Goal: Task Accomplishment & Management: Use online tool/utility

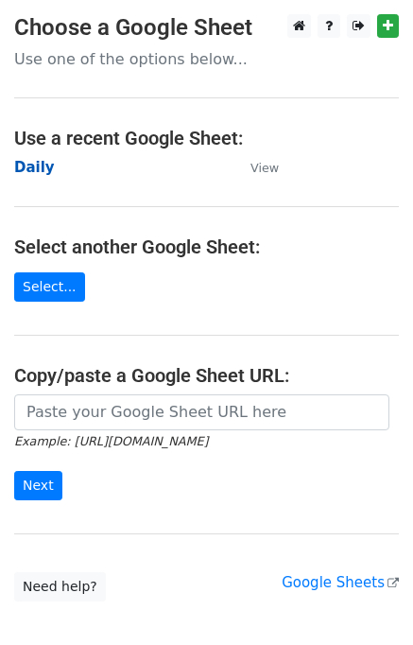
click at [30, 175] on strong "Daily" at bounding box center [34, 167] width 41 height 17
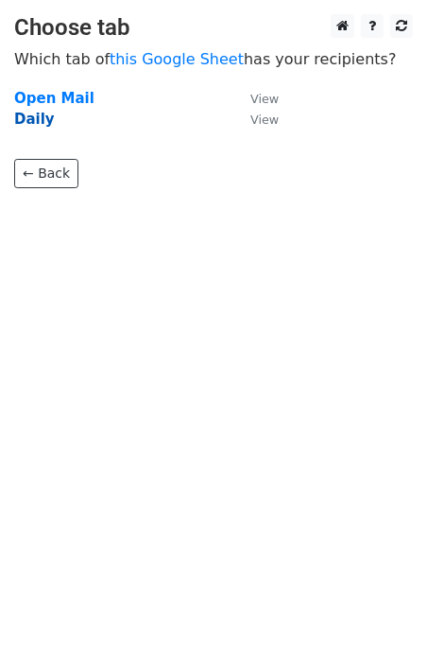
click at [22, 121] on strong "Daily" at bounding box center [34, 119] width 41 height 17
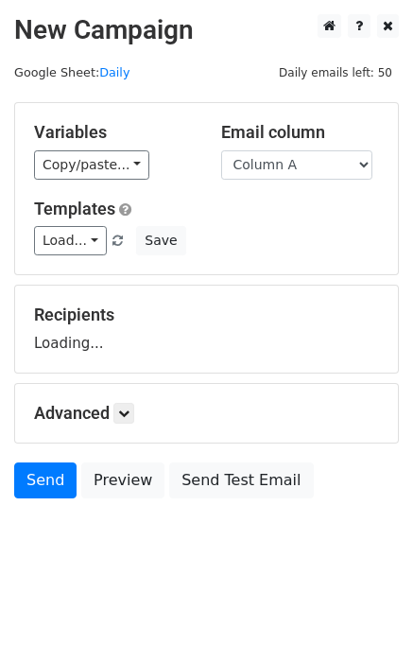
scroll to position [11, 0]
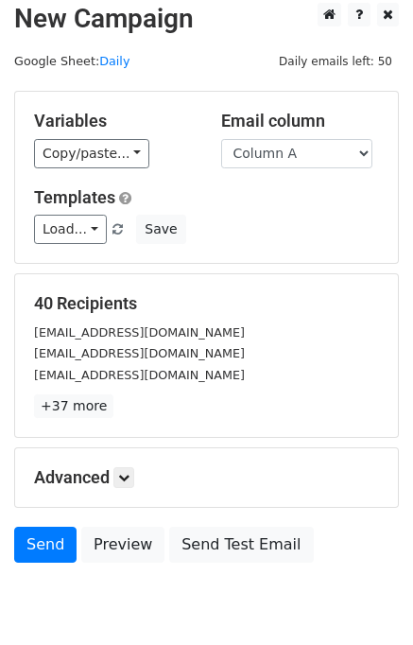
click at [125, 402] on p "+37 more" at bounding box center [206, 406] width 345 height 24
drag, startPoint x: 126, startPoint y: 478, endPoint x: 150, endPoint y: 474, distance: 25.0
click at [127, 478] on icon at bounding box center [123, 477] width 11 height 11
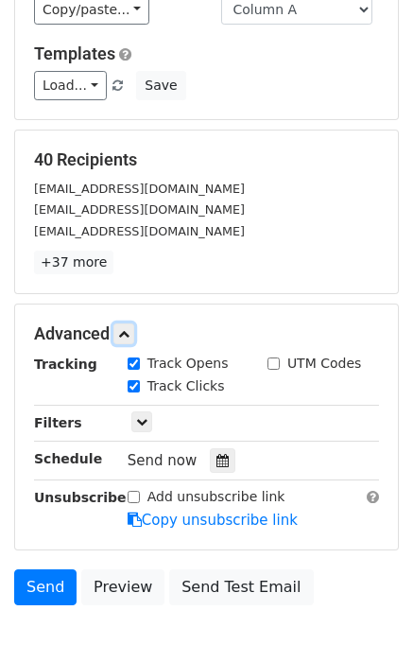
scroll to position [238, 0]
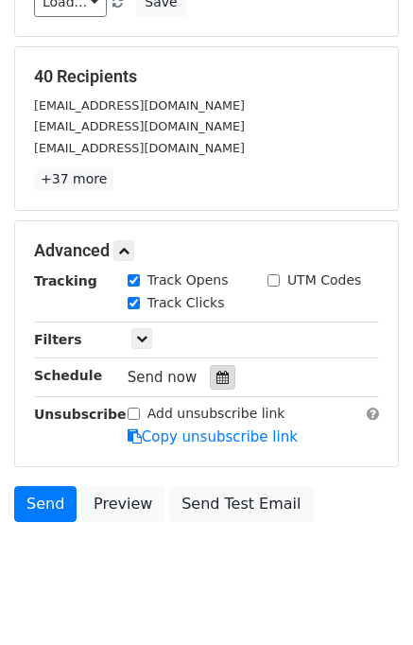
click at [217, 375] on icon at bounding box center [223, 377] width 12 height 13
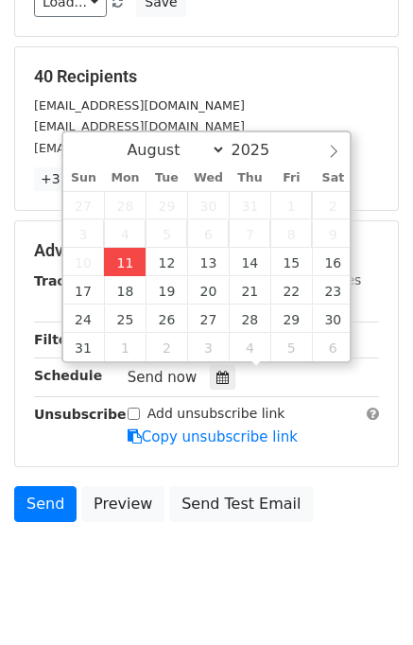
type input "2025-08-11 14:12"
type input "02"
type input "12"
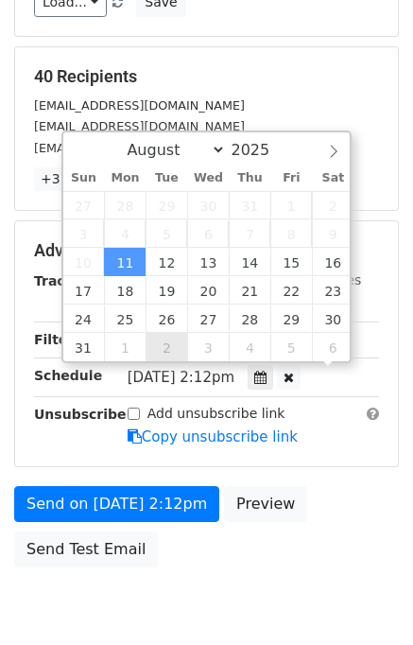
scroll to position [0, 0]
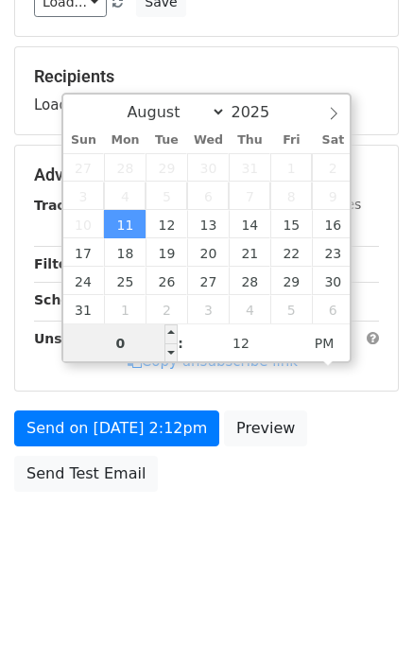
type input "02"
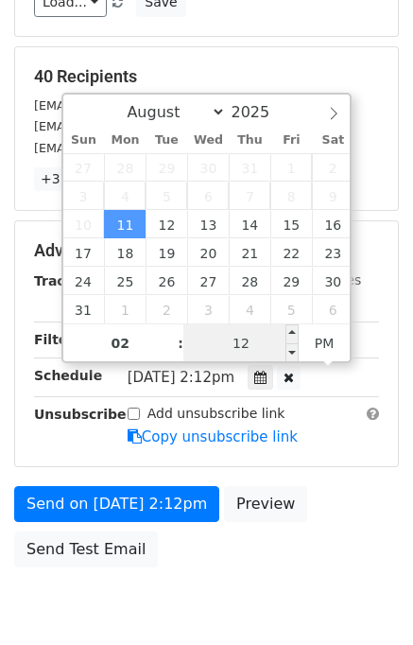
click at [212, 349] on input "12" at bounding box center [240, 343] width 115 height 38
type input "20"
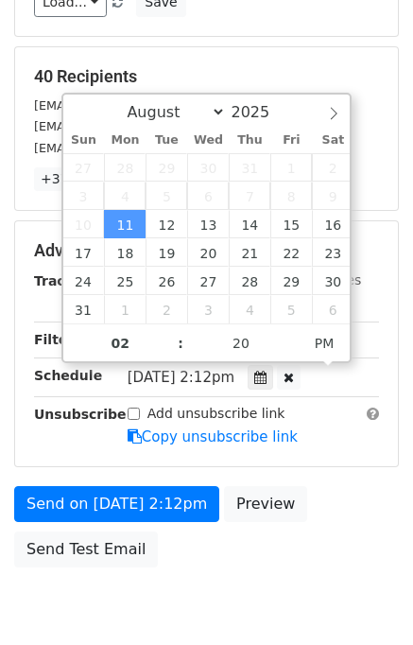
type input "2025-08-11 14:20"
click at [327, 492] on div "Send on Aug 11 at 2:12pm Preview Send Test Email" at bounding box center [206, 531] width 413 height 91
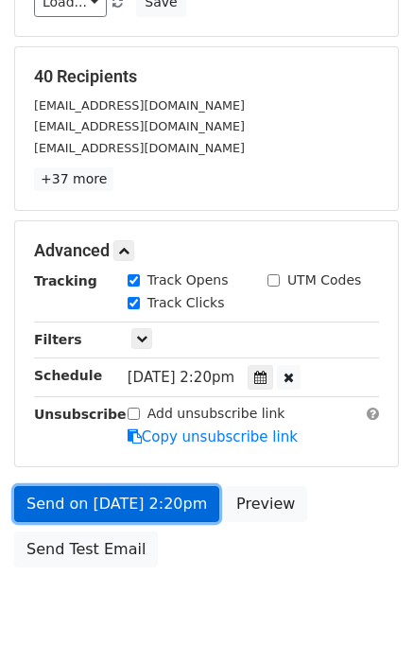
click at [110, 507] on link "Send on Aug 11 at 2:20pm" at bounding box center [116, 504] width 205 height 36
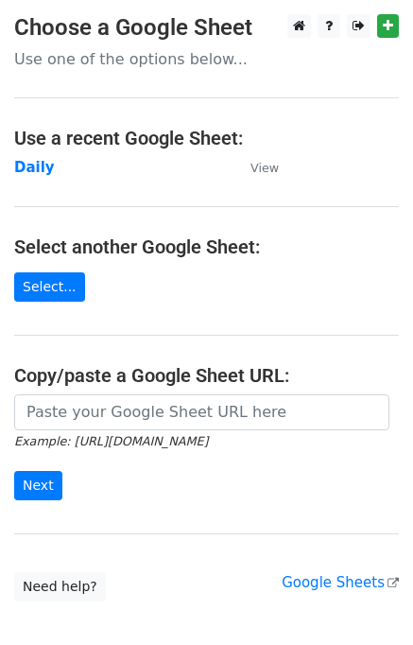
click at [15, 187] on main "Choose a Google Sheet Use one of the options below... Use a recent Google Sheet…" at bounding box center [206, 307] width 413 height 587
click at [25, 174] on strong "Daily" at bounding box center [34, 167] width 41 height 17
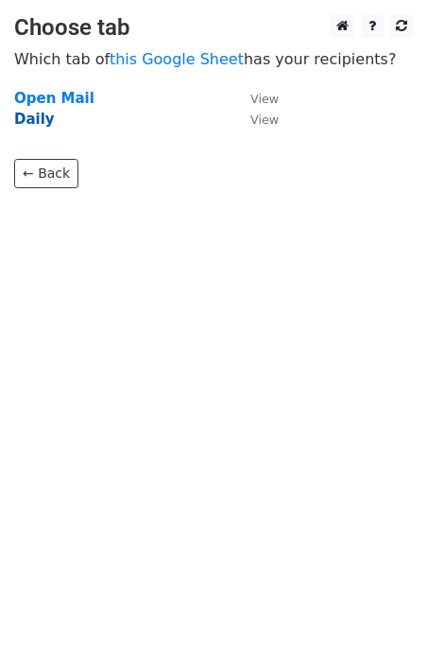
click at [26, 114] on strong "Daily" at bounding box center [34, 119] width 41 height 17
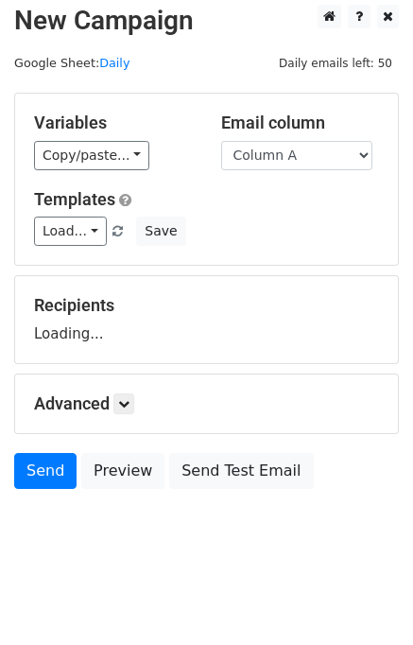
scroll to position [11, 0]
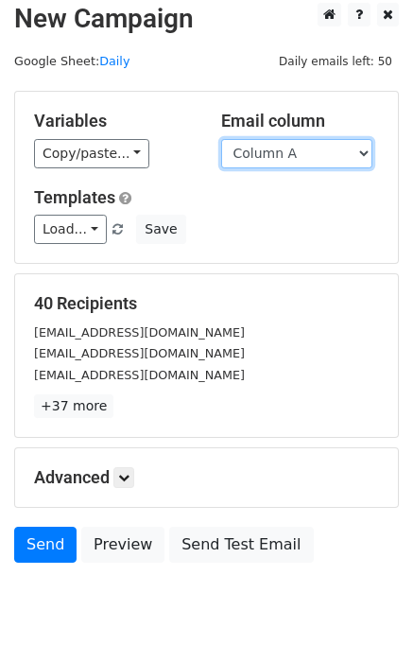
click at [303, 154] on select "Column A Column B Column C" at bounding box center [296, 153] width 151 height 29
select select "Column B"
click at [221, 139] on select "Column A Column B Column C" at bounding box center [296, 153] width 151 height 29
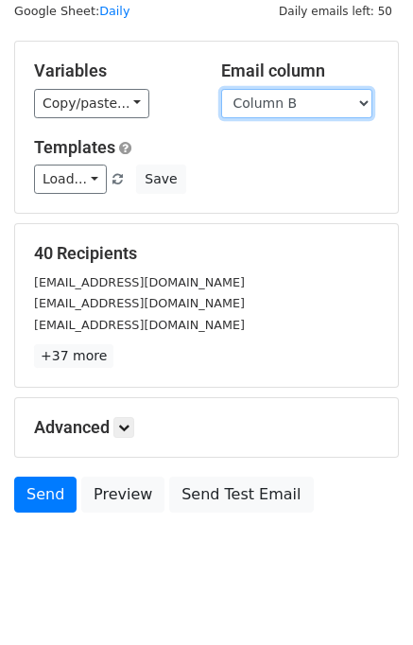
scroll to position [87, 0]
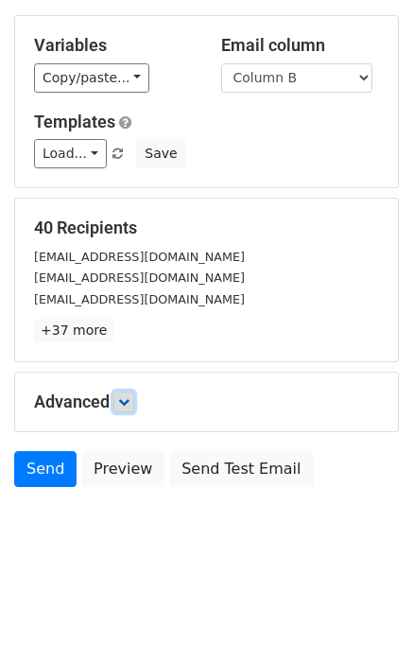
click at [134, 403] on link at bounding box center [123, 401] width 21 height 21
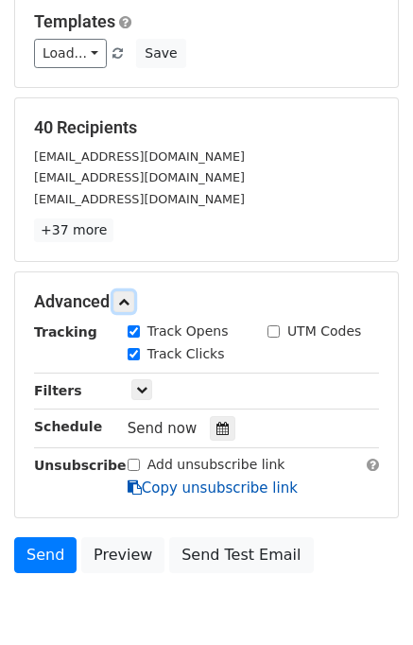
scroll to position [271, 0]
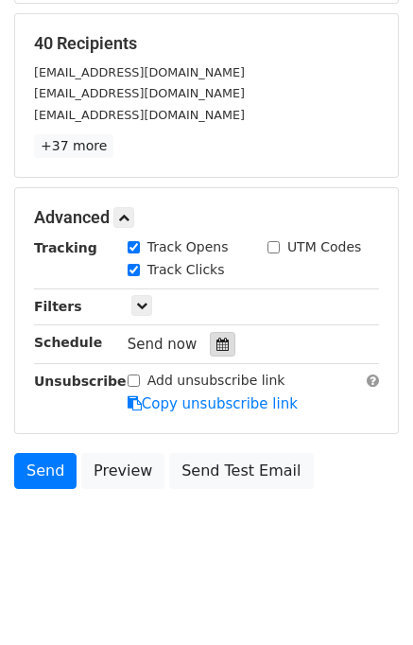
click at [220, 336] on div at bounding box center [223, 344] width 26 height 25
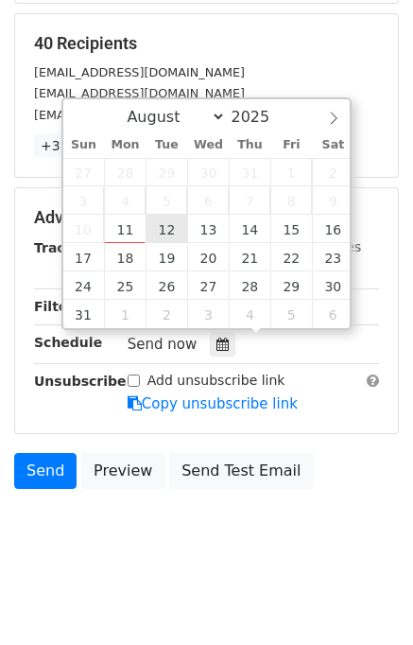
type input "2025-08-12 12:00"
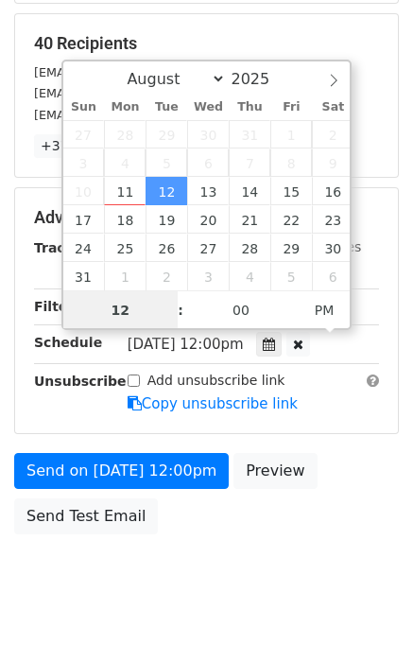
scroll to position [0, 0]
type input "02"
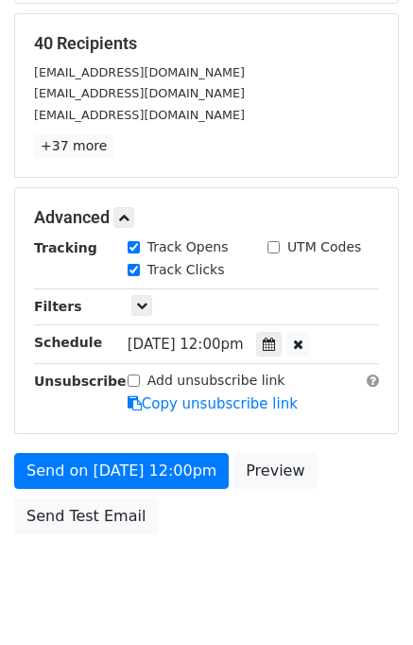
type input "2025-08-12 14:00"
click at [306, 461] on div "Send on Aug 12 at 12:00pm Preview Send Test Email" at bounding box center [206, 498] width 413 height 91
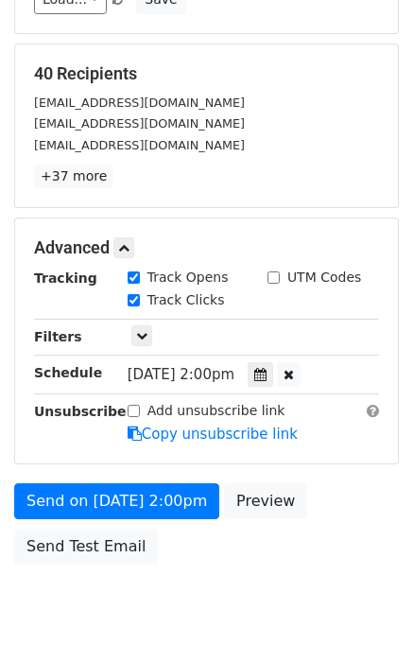
scroll to position [271, 0]
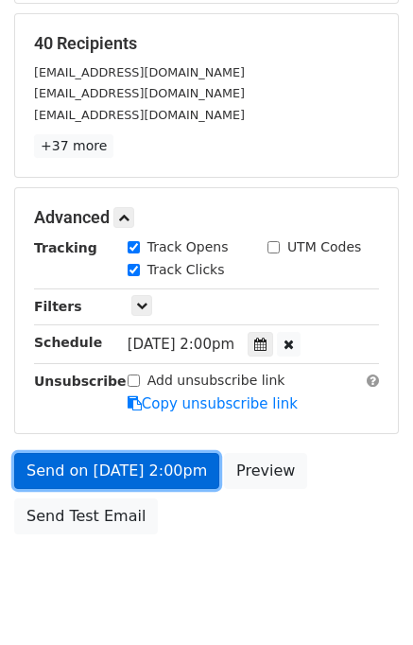
click at [139, 460] on link "Send on Aug 12 at 2:00pm" at bounding box center [116, 471] width 205 height 36
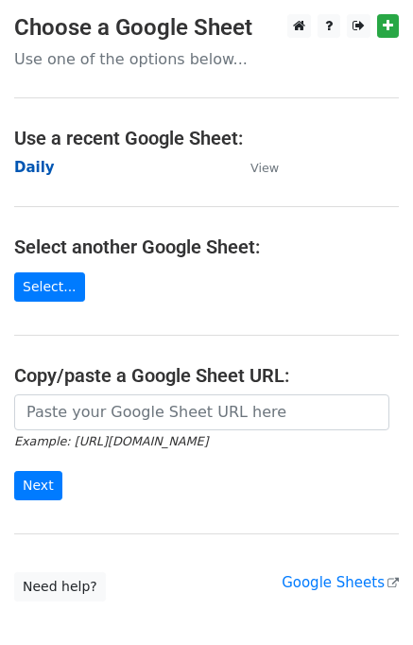
click at [28, 169] on strong "Daily" at bounding box center [34, 167] width 41 height 17
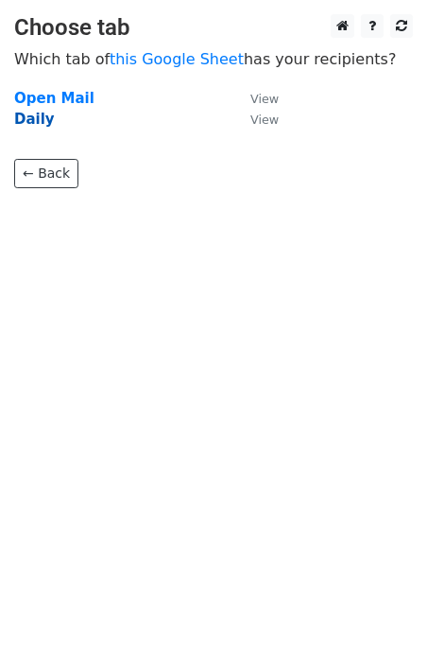
click at [28, 119] on strong "Daily" at bounding box center [34, 119] width 41 height 17
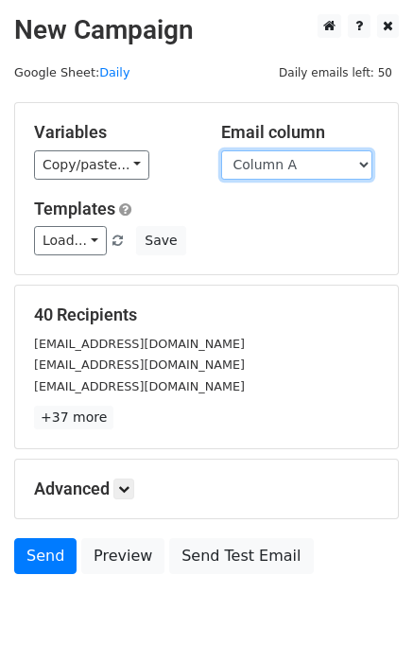
click at [313, 174] on select "Column A Column B Column C" at bounding box center [296, 164] width 151 height 29
select select "Column C"
click at [221, 150] on select "Column A Column B Column C" at bounding box center [296, 164] width 151 height 29
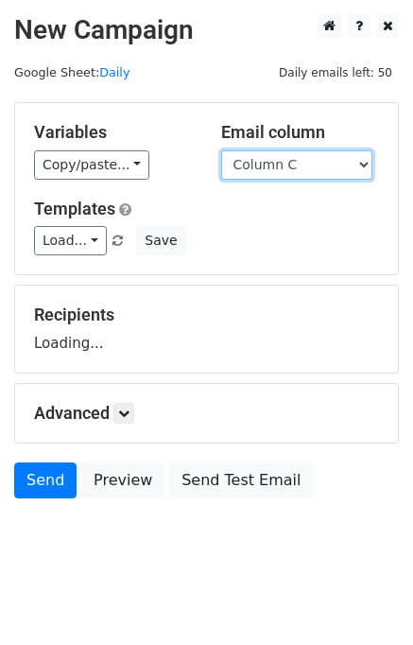
scroll to position [11, 0]
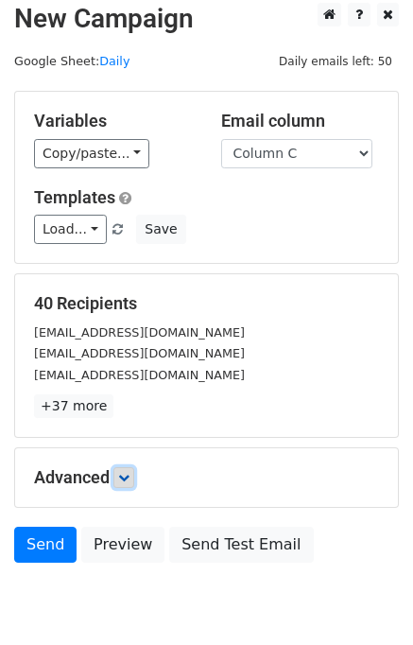
click at [130, 479] on icon at bounding box center [123, 477] width 11 height 11
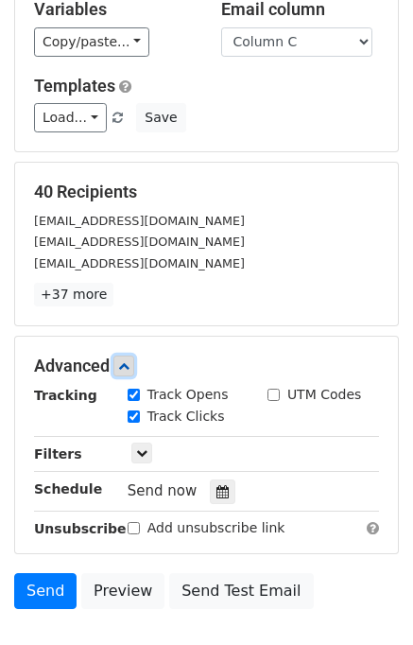
scroll to position [212, 0]
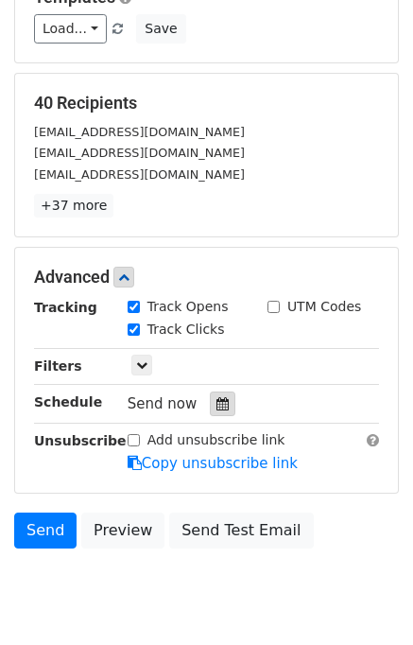
click at [223, 408] on div at bounding box center [223, 403] width 26 height 25
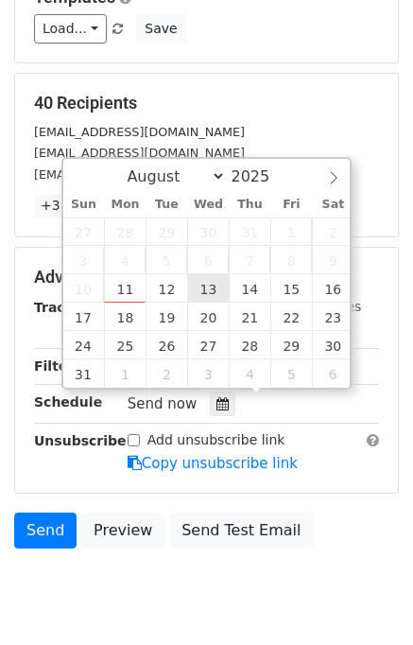
type input "2025-08-13 12:00"
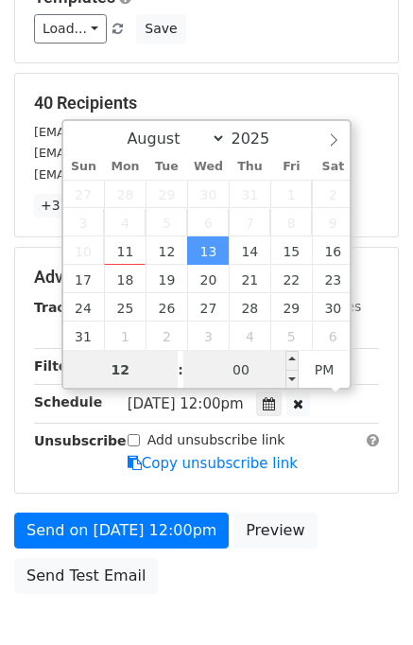
scroll to position [0, 0]
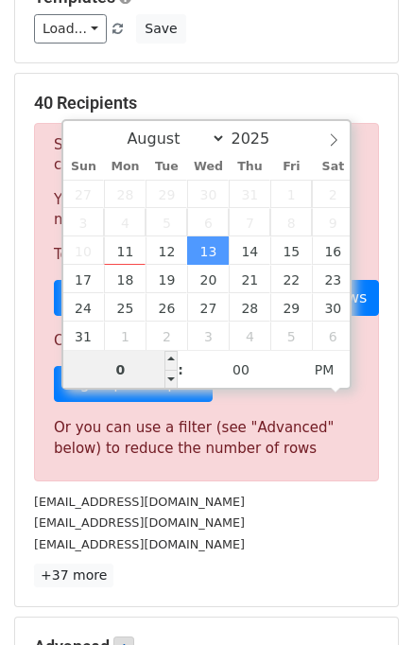
type input "03"
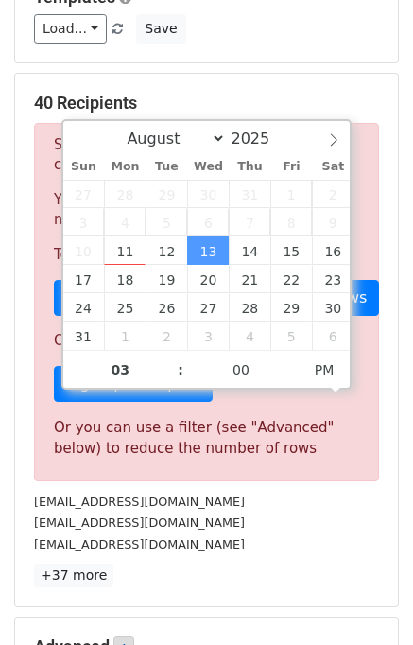
type input "2025-08-13 15:00"
click at [260, 535] on div "support@soocas.com" at bounding box center [206, 544] width 373 height 22
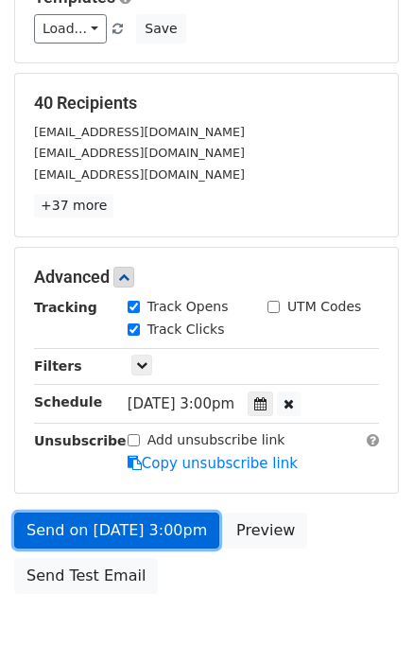
click at [136, 525] on link "Send on Aug 13 at 3:00pm" at bounding box center [116, 530] width 205 height 36
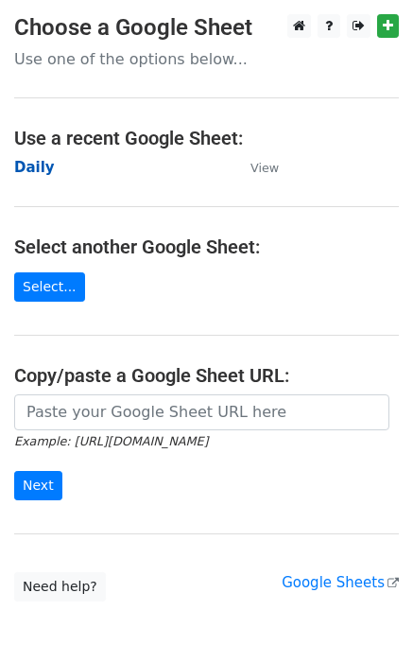
click at [31, 167] on strong "Daily" at bounding box center [34, 167] width 41 height 17
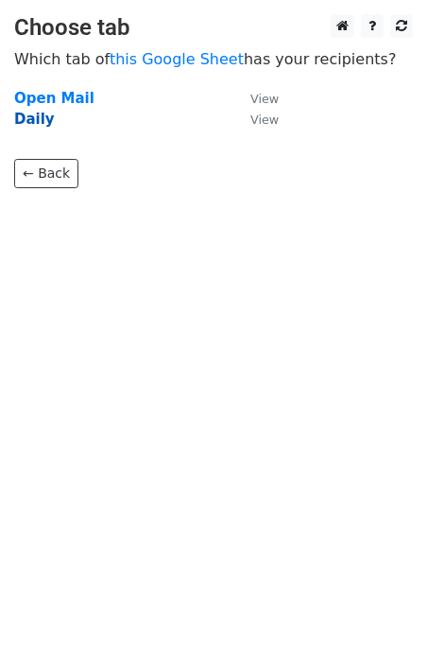
click at [40, 123] on strong "Daily" at bounding box center [34, 119] width 41 height 17
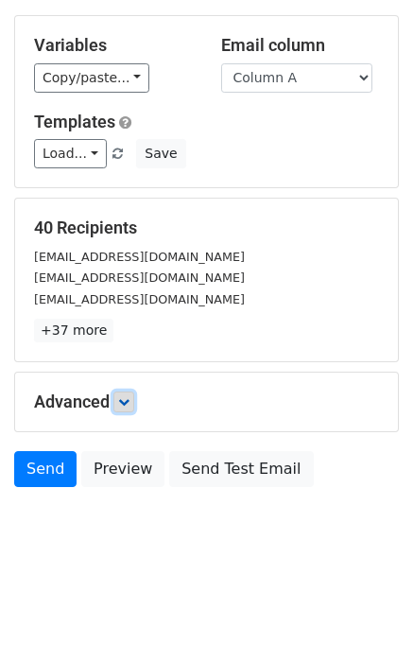
click at [130, 401] on icon at bounding box center [123, 401] width 11 height 11
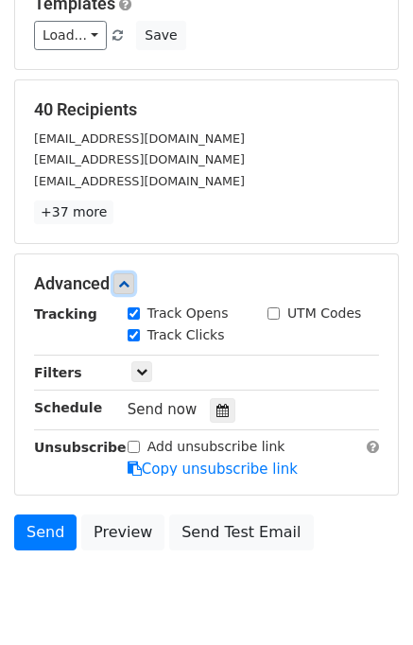
scroll to position [211, 0]
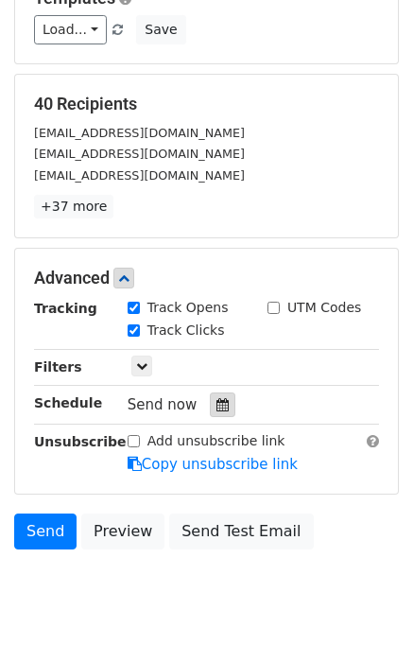
click at [217, 398] on icon at bounding box center [223, 404] width 12 height 13
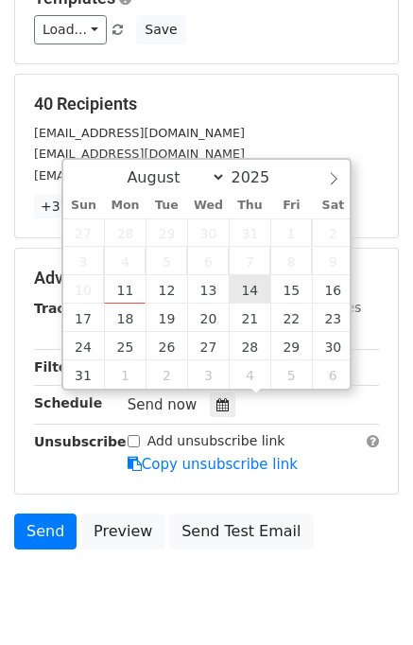
type input "2025-08-14 12:00"
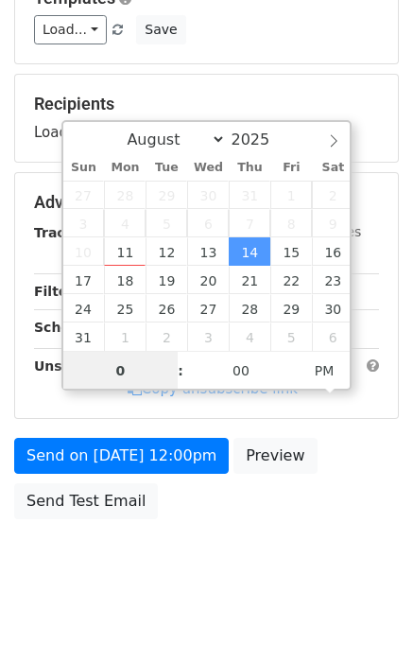
type input "04"
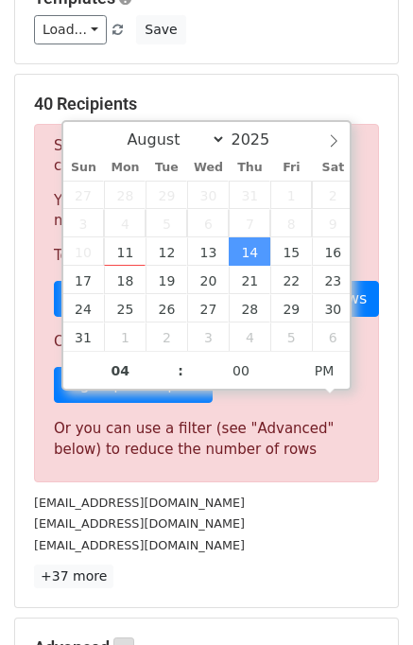
type input "2025-08-14 16:00"
click at [270, 527] on div "info@iceboundessentials.com" at bounding box center [206, 523] width 373 height 22
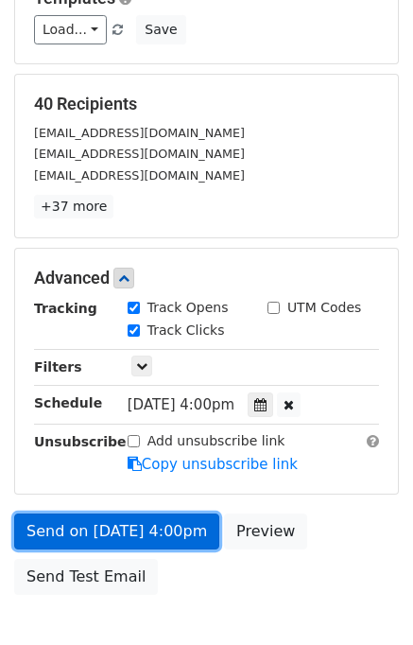
click at [118, 528] on link "Send on Aug 14 at 4:00pm" at bounding box center [116, 531] width 205 height 36
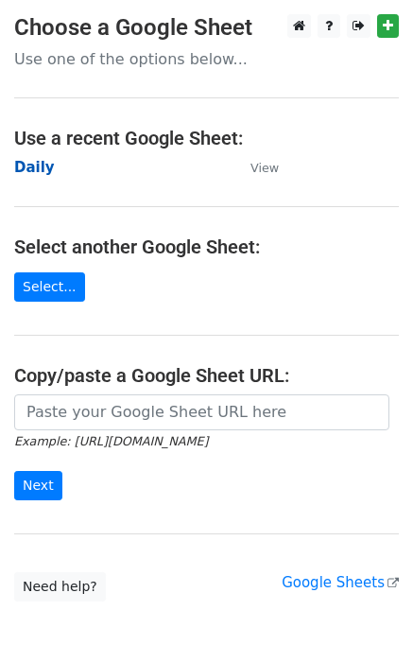
click at [36, 168] on strong "Daily" at bounding box center [34, 167] width 41 height 17
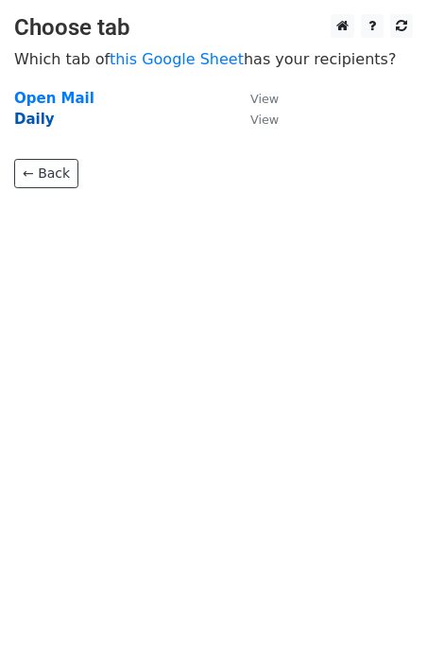
click at [36, 119] on strong "Daily" at bounding box center [34, 119] width 41 height 17
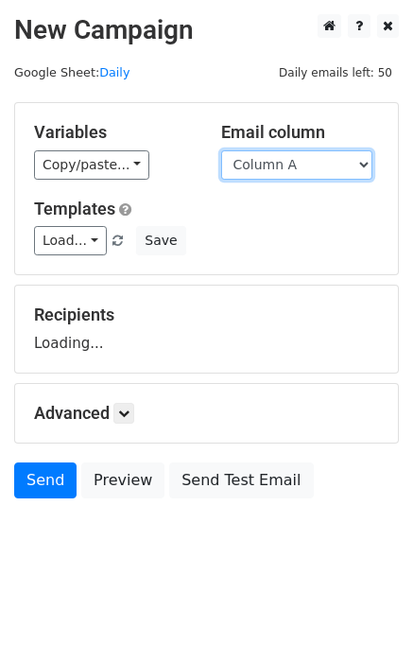
click at [253, 168] on select "Column A Column B Column C" at bounding box center [296, 164] width 151 height 29
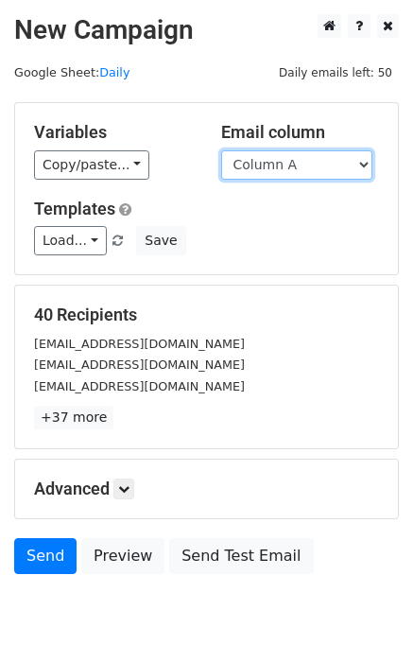
click at [273, 175] on select "Column A Column B Column C" at bounding box center [296, 164] width 151 height 29
select select "Column B"
click at [221, 150] on select "Column A Column B Column C" at bounding box center [296, 164] width 151 height 29
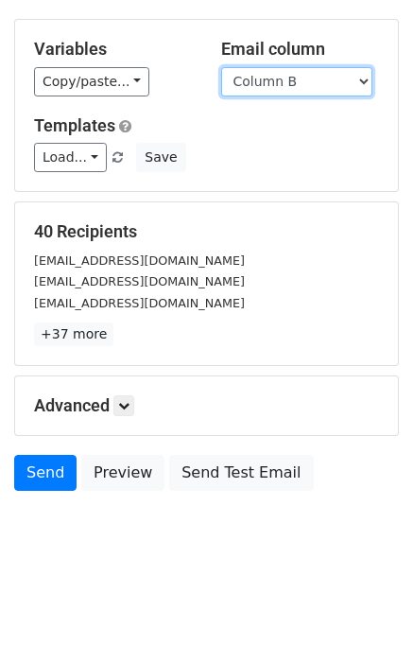
scroll to position [87, 0]
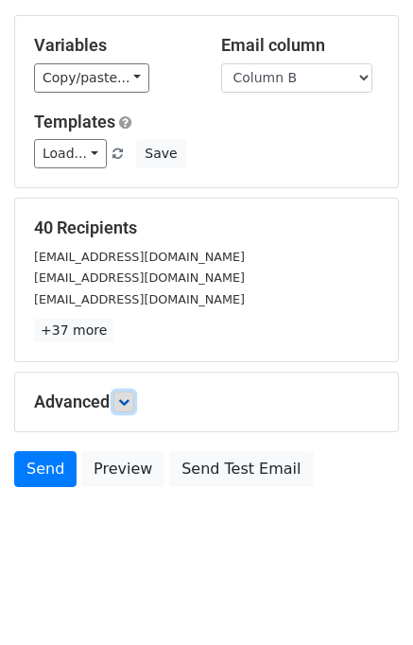
click at [129, 398] on icon at bounding box center [123, 401] width 11 height 11
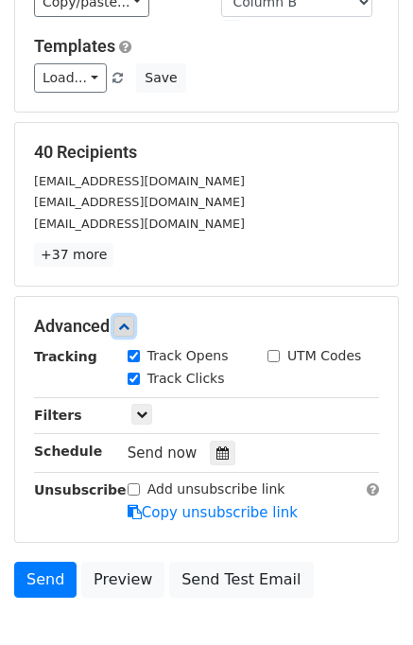
scroll to position [252, 0]
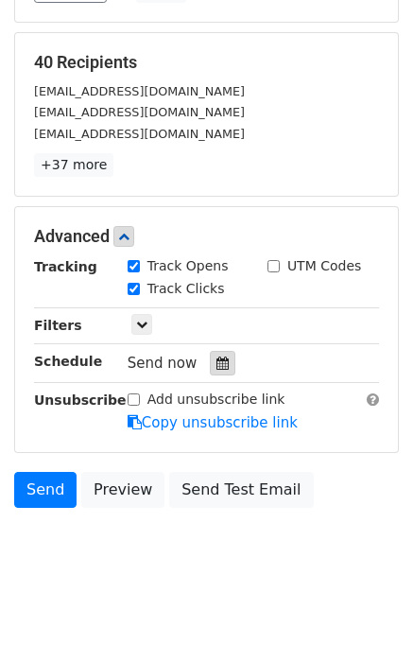
click at [220, 358] on div at bounding box center [223, 363] width 26 height 25
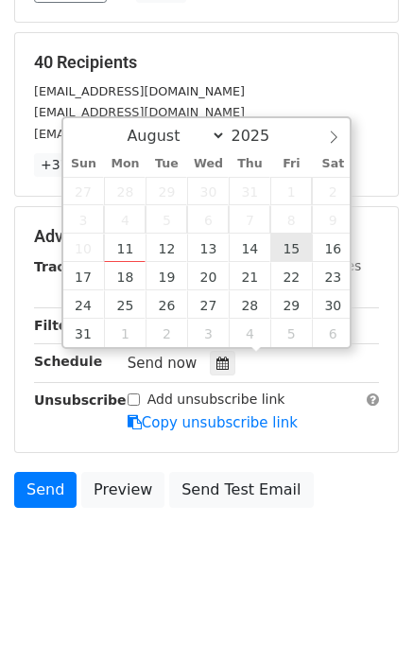
type input "2025-08-15 12:00"
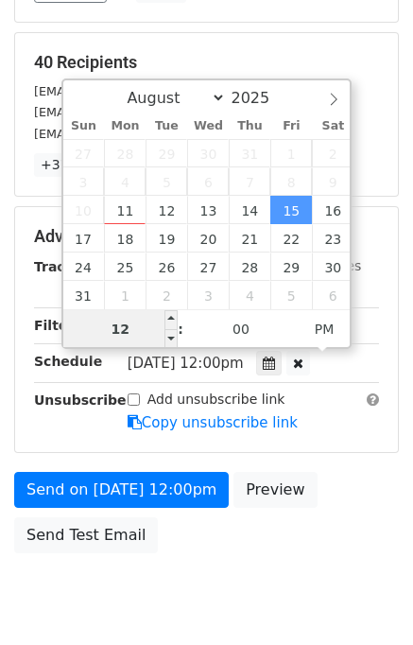
scroll to position [241, 0]
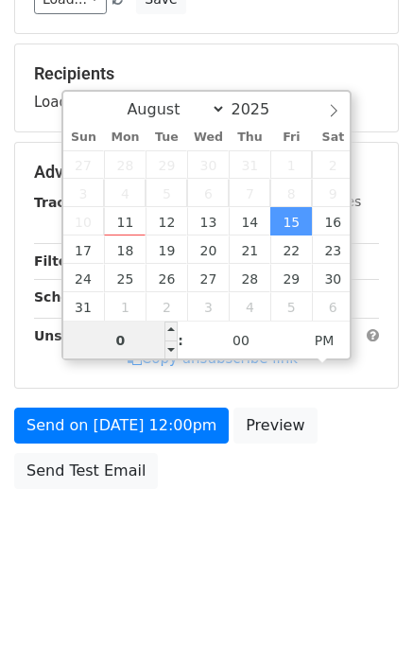
type input "05"
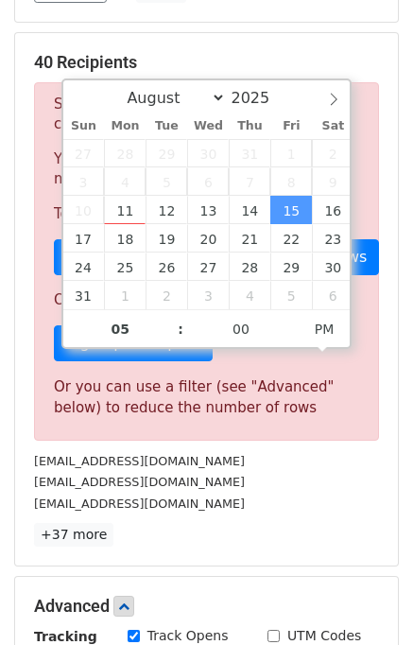
type input "2025-08-15 17:00"
click at [287, 474] on div "info@onlineslots.com" at bounding box center [206, 482] width 373 height 22
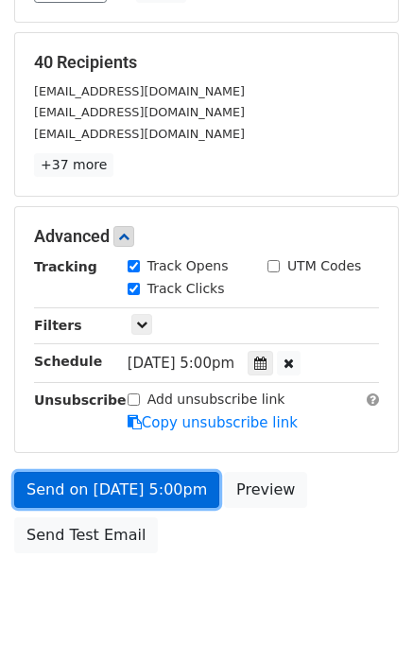
click at [125, 491] on link "Send on Aug 15 at 5:00pm" at bounding box center [116, 490] width 205 height 36
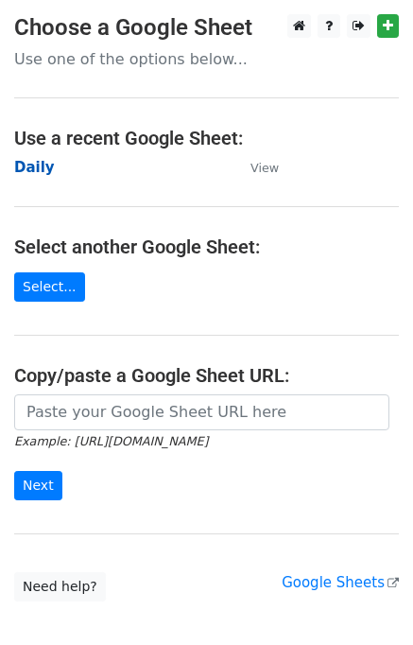
click at [36, 164] on strong "Daily" at bounding box center [34, 167] width 41 height 17
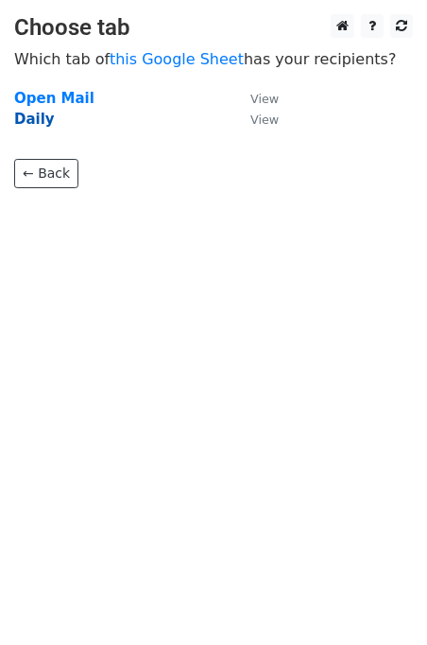
click at [42, 122] on strong "Daily" at bounding box center [34, 119] width 41 height 17
click at [41, 122] on strong "Daily" at bounding box center [34, 119] width 41 height 17
click at [38, 116] on strong "Daily" at bounding box center [34, 119] width 41 height 17
click at [38, 115] on strong "Daily" at bounding box center [34, 119] width 41 height 17
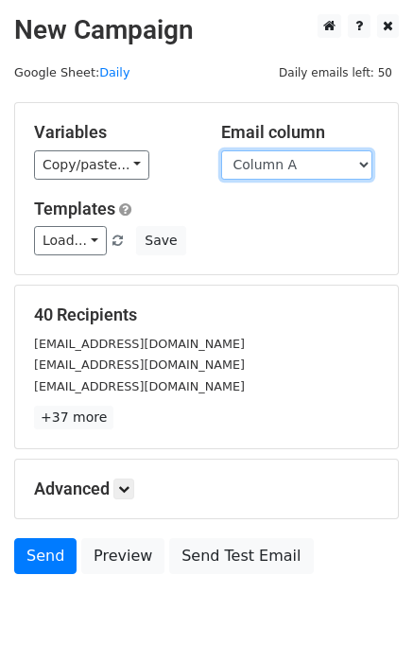
click at [242, 164] on select "Column A Column B Column C" at bounding box center [296, 164] width 151 height 29
select select "Column C"
click at [221, 150] on select "Column A Column B Column C" at bounding box center [296, 164] width 151 height 29
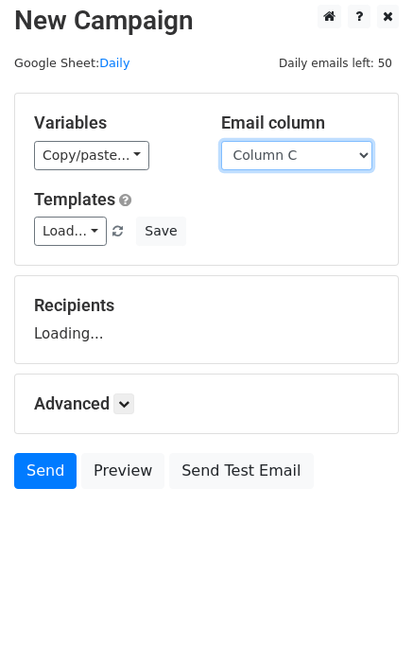
scroll to position [11, 0]
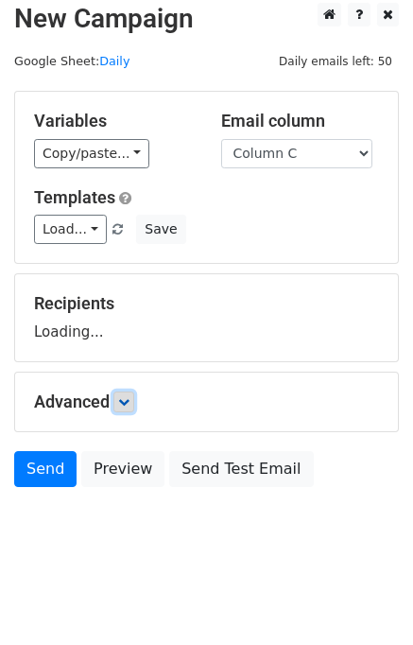
click at [130, 396] on icon at bounding box center [123, 401] width 11 height 11
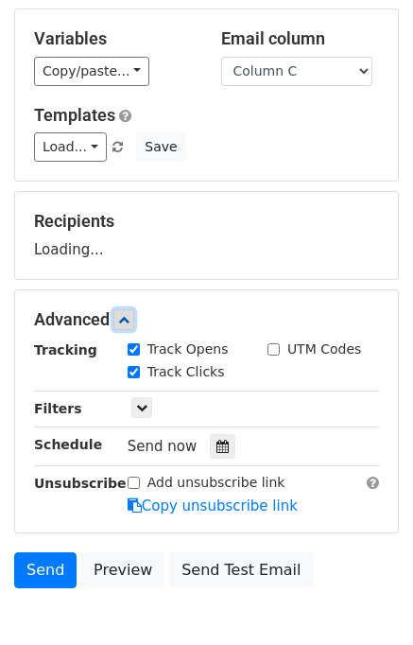
scroll to position [175, 0]
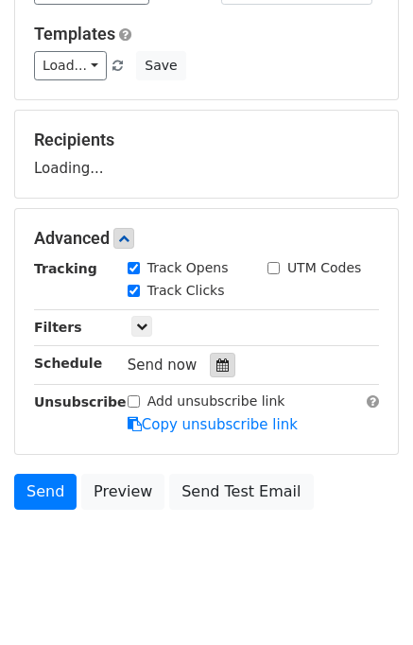
click at [217, 368] on icon at bounding box center [223, 364] width 12 height 13
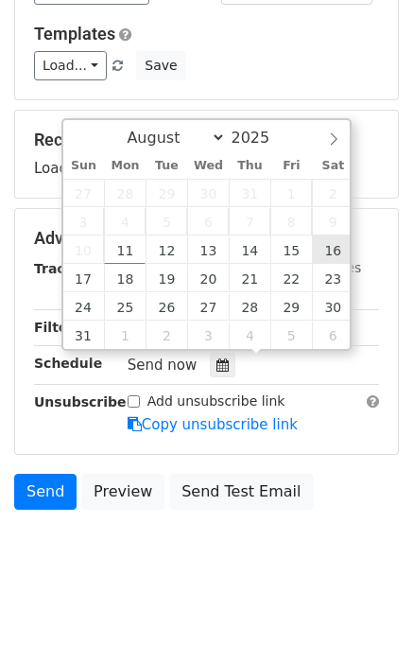
type input "[DATE] 12:00"
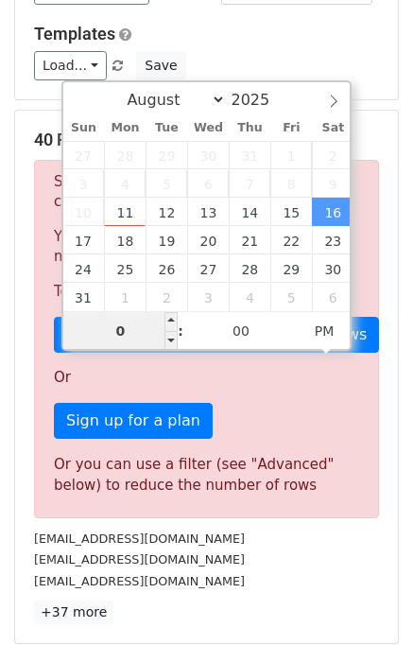
type input "06"
type input "[DATE] 18:00"
click at [284, 474] on div "Or you can use a filter (see "Advanced" below) to reduce the number of rows" at bounding box center [206, 475] width 305 height 43
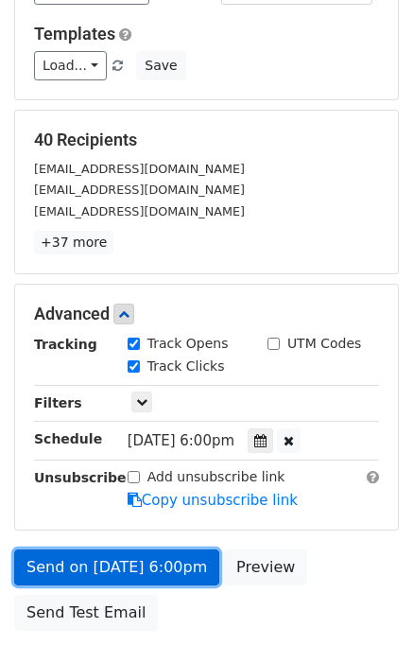
click at [133, 565] on link "Send on [DATE] 6:00pm" at bounding box center [116, 567] width 205 height 36
